Goal: Task Accomplishment & Management: Manage account settings

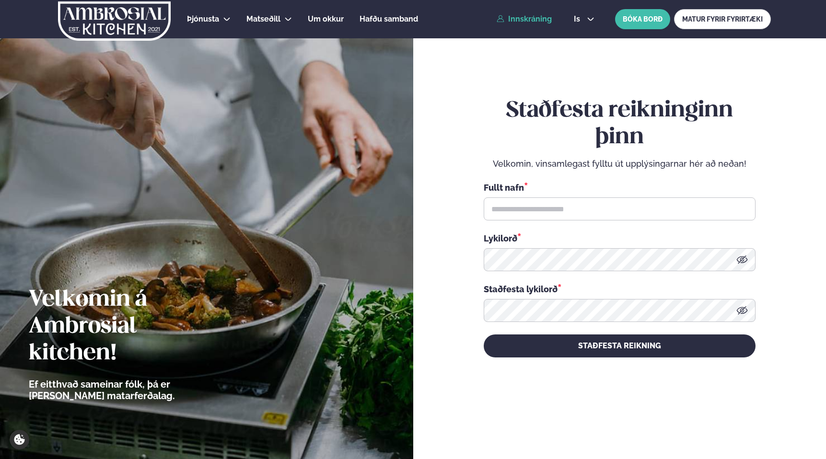
click at [530, 16] on link "Innskráning" at bounding box center [523, 19] width 55 height 9
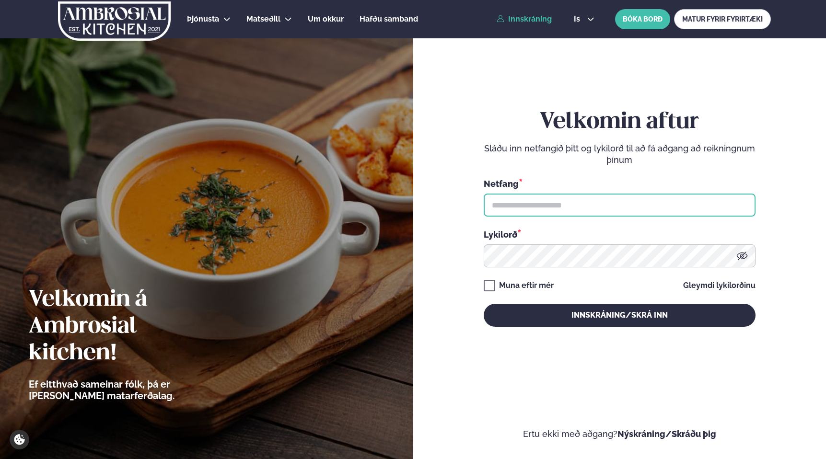
type input "**********"
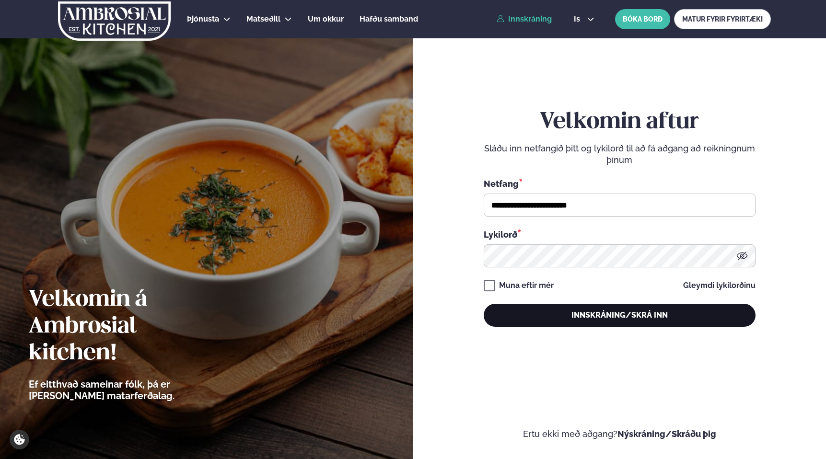
click at [616, 320] on button "Innskráning/Skrá inn" at bounding box center [619, 315] width 272 height 23
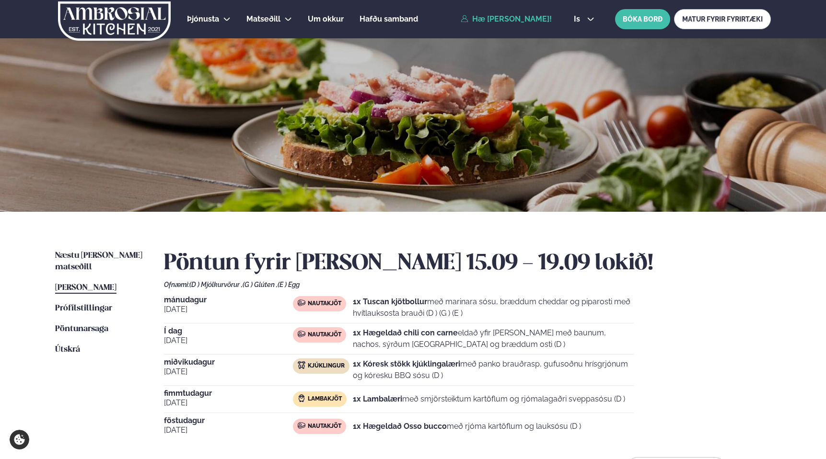
drag, startPoint x: 476, startPoint y: 342, endPoint x: 481, endPoint y: 345, distance: 5.6
click at [481, 345] on p "1x Hægeldað chili con carne eldað yfir [PERSON_NAME] með baunum, nachos, sýrðum…" at bounding box center [493, 338] width 281 height 23
drag, startPoint x: 494, startPoint y: 346, endPoint x: 501, endPoint y: 346, distance: 6.7
click at [501, 346] on p "1x Hægeldað chili con carne eldað yfir [PERSON_NAME] með baunum, nachos, sýrðum…" at bounding box center [493, 338] width 281 height 23
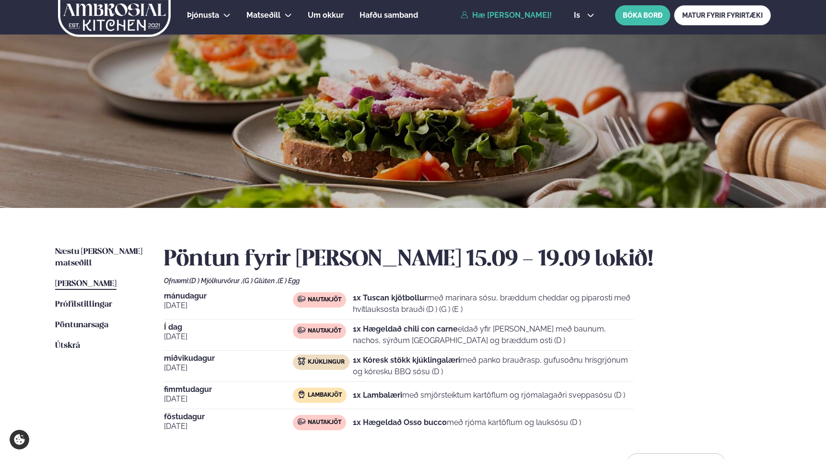
scroll to position [7, 0]
